Goal: Check status: Check status

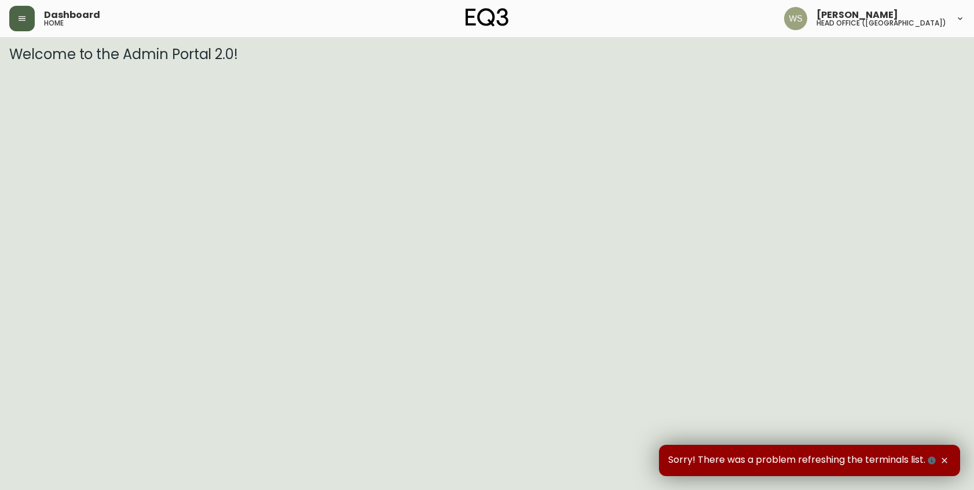
click at [27, 14] on button "button" at bounding box center [21, 18] width 25 height 25
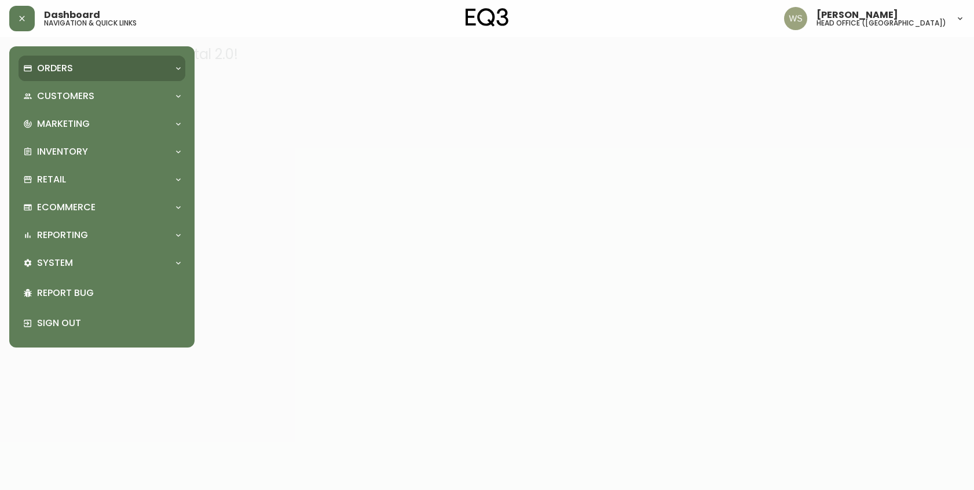
click at [54, 65] on p "Orders" at bounding box center [55, 68] width 36 height 13
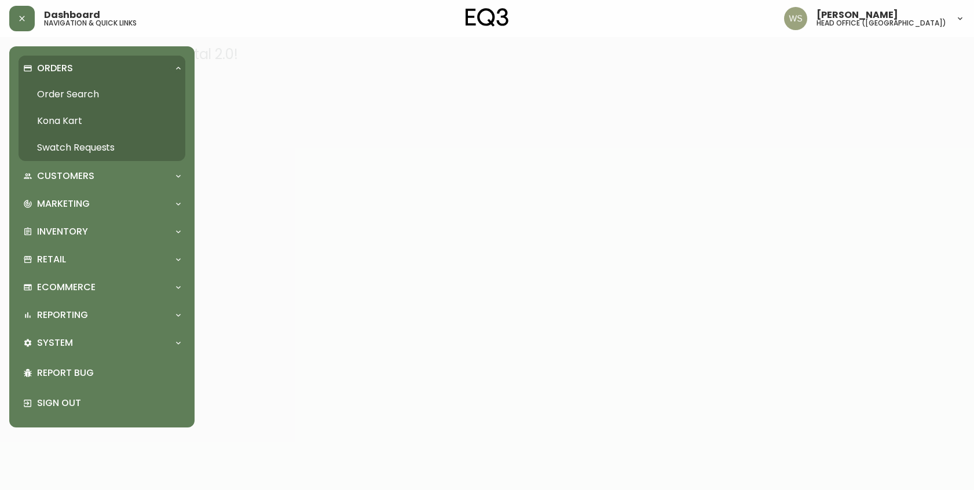
click at [63, 92] on link "Order Search" at bounding box center [102, 94] width 167 height 27
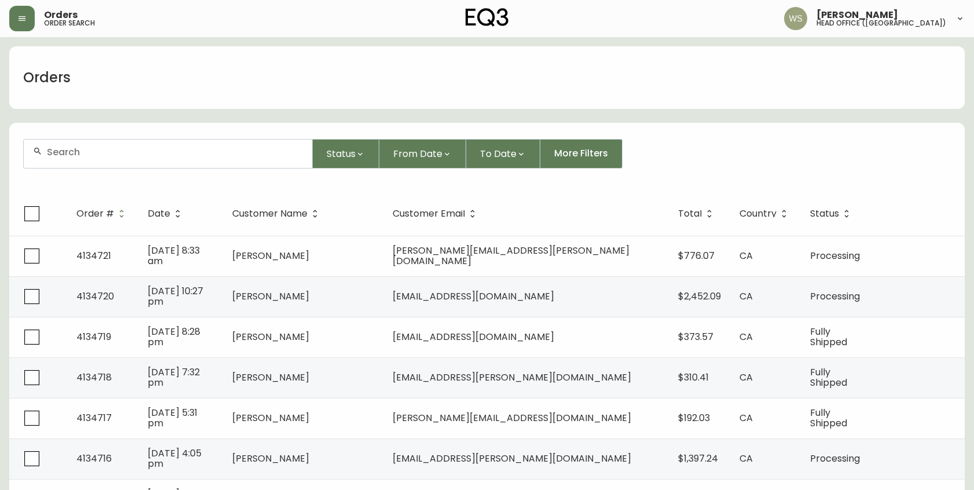
drag, startPoint x: 167, startPoint y: 150, endPoint x: 158, endPoint y: 151, distance: 9.9
click at [165, 150] on input "text" at bounding box center [175, 152] width 256 height 11
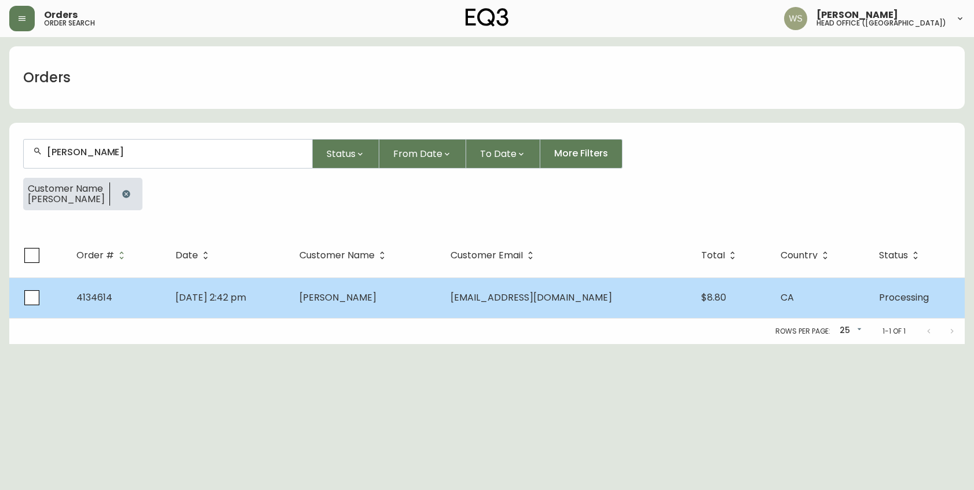
type input "[PERSON_NAME]"
click at [290, 305] on td "[DATE] 2:42 pm" at bounding box center [228, 297] width 124 height 41
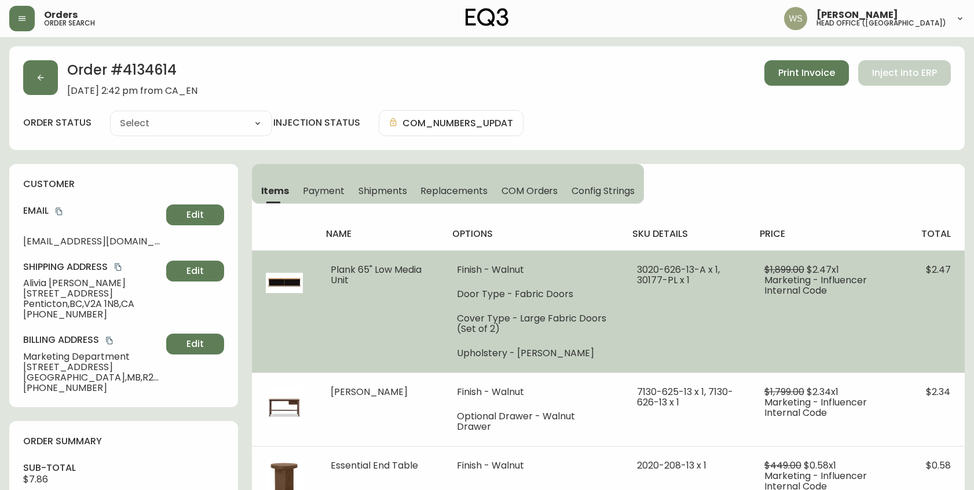
type input "Processing"
select select "PROCESSING"
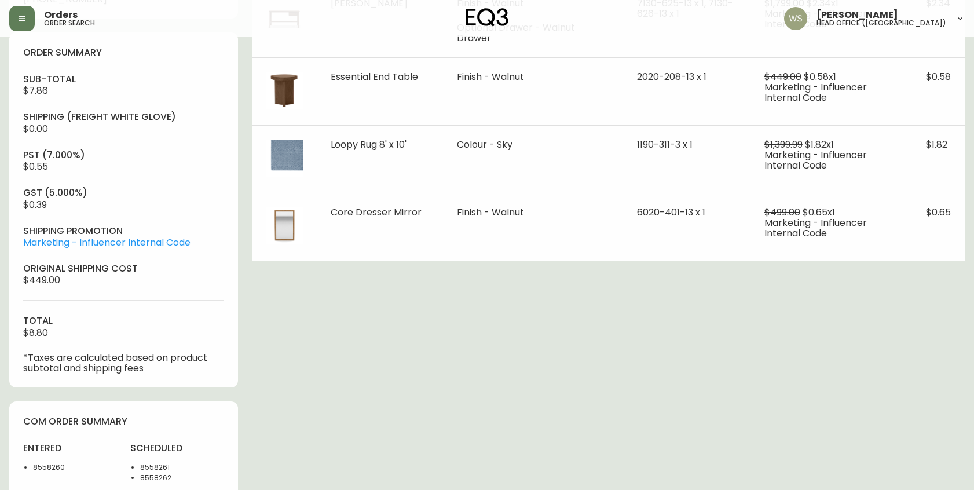
scroll to position [387, 0]
drag, startPoint x: 25, startPoint y: 280, endPoint x: 76, endPoint y: 280, distance: 51.6
click at [76, 280] on div "sub-total $7.86 Shipping ( Freight White Glove ) $0.00 pst (7.000%) $0.55 gst (…" at bounding box center [123, 225] width 201 height 301
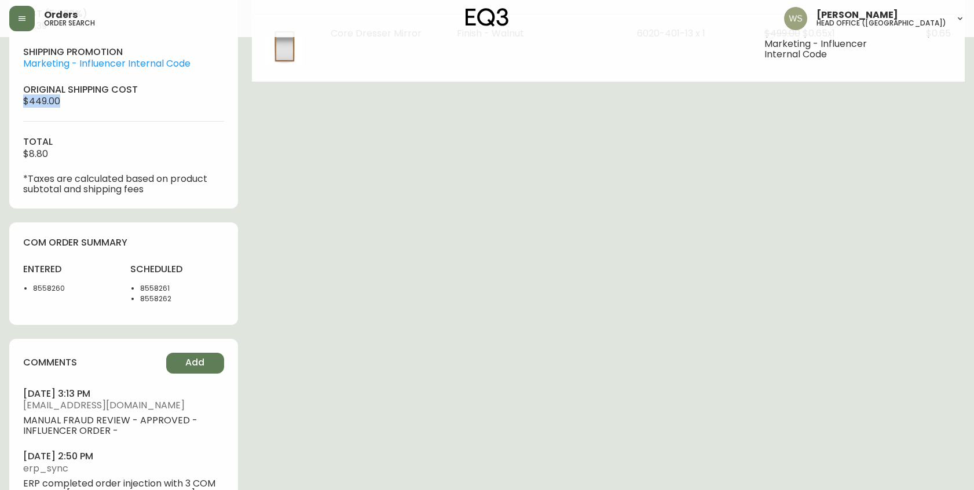
scroll to position [573, 0]
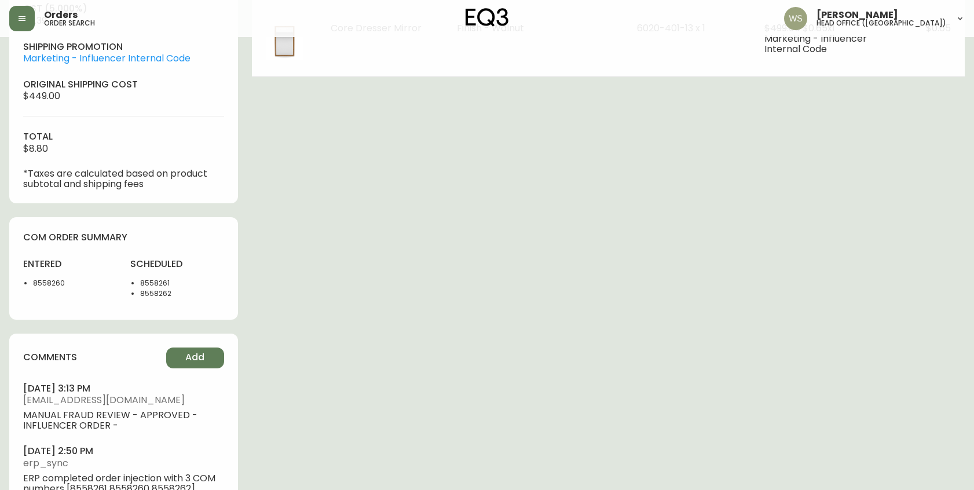
click at [53, 282] on li "8558260" at bounding box center [74, 283] width 83 height 10
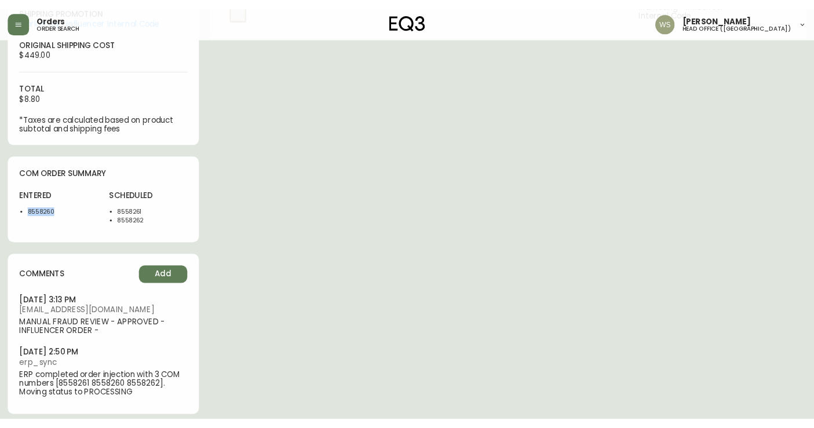
scroll to position [622, 0]
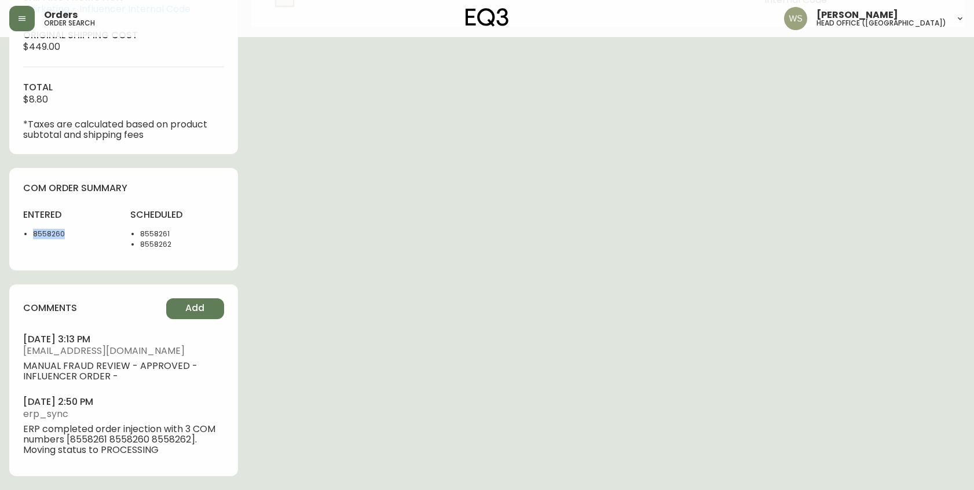
copy li "8558260"
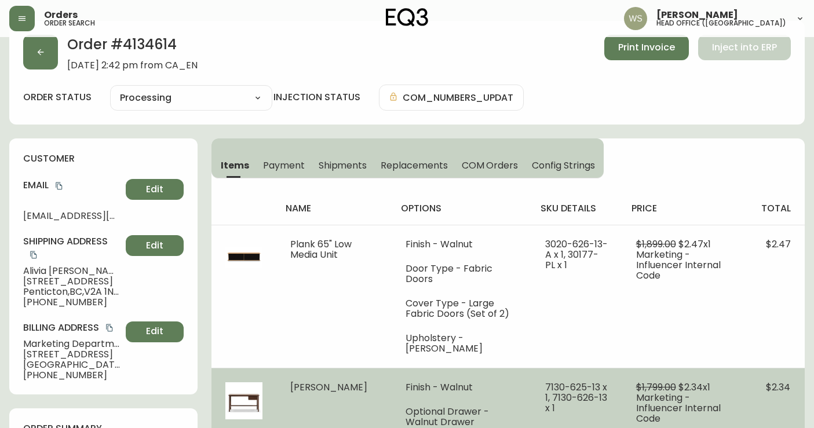
scroll to position [0, 0]
